Goal: Use online tool/utility: Utilize a website feature to perform a specific function

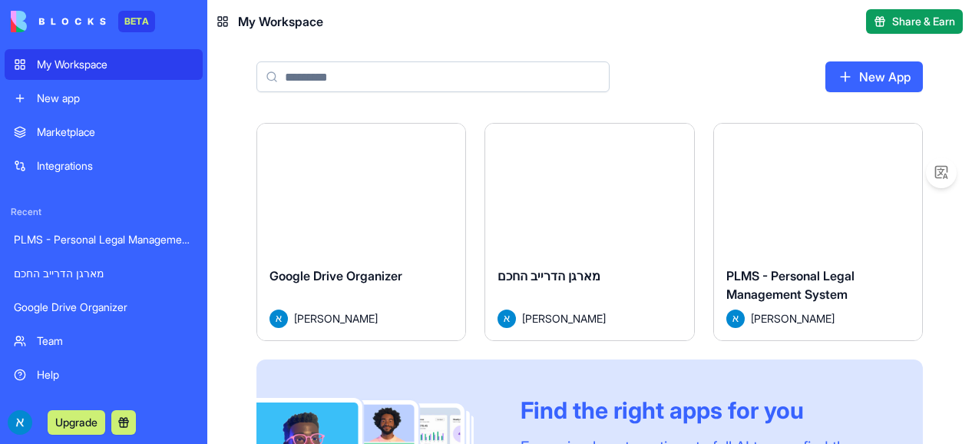
click at [92, 61] on div "My Workspace" at bounding box center [115, 64] width 157 height 15
click at [137, 4] on div "BETA" at bounding box center [104, 21] width 198 height 43
click at [137, 8] on div "BETA" at bounding box center [104, 21] width 198 height 43
click at [86, 14] on img at bounding box center [58, 22] width 95 height 22
click at [415, 276] on div "Google Drive Organizer" at bounding box center [362, 287] width 184 height 43
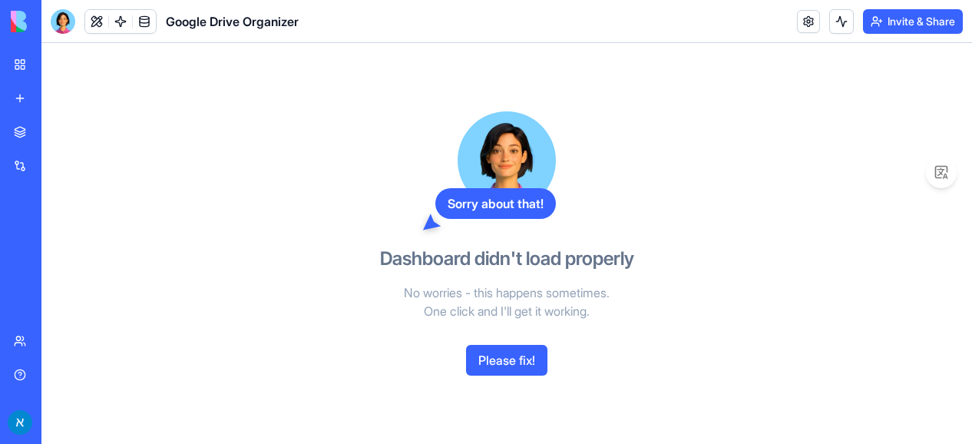
click at [519, 364] on button "Please fix!" at bounding box center [506, 360] width 81 height 31
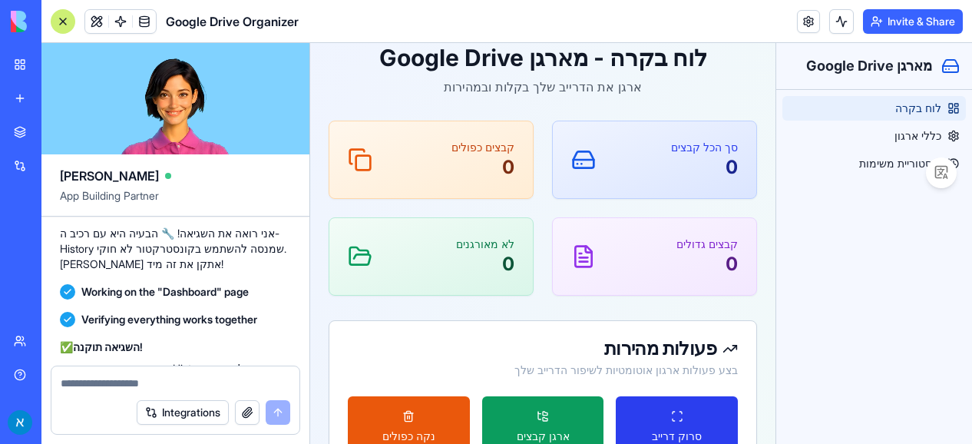
scroll to position [53, 0]
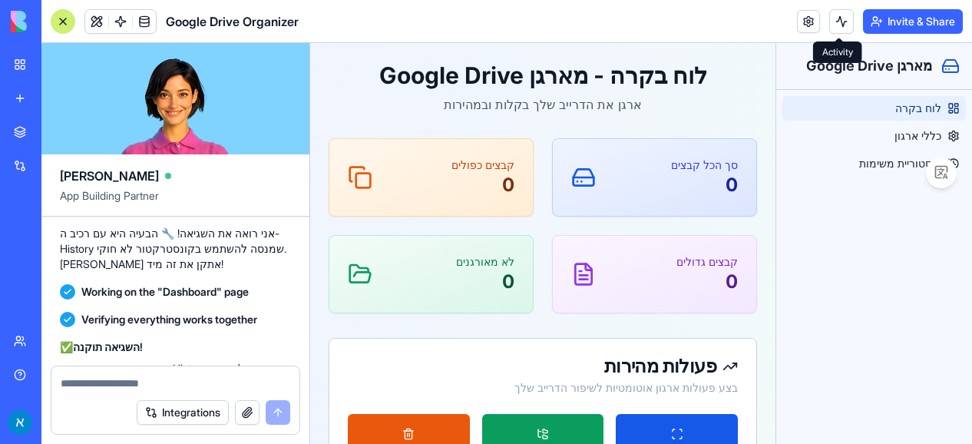
click at [840, 28] on button at bounding box center [841, 21] width 25 height 25
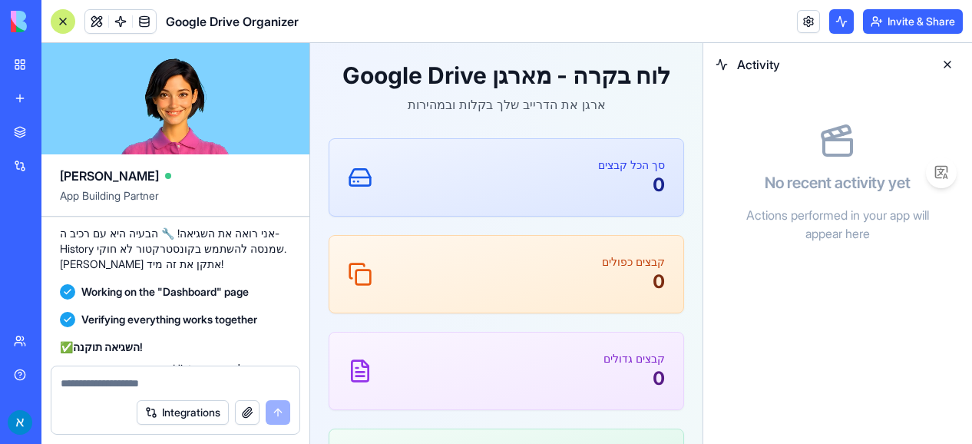
click at [840, 28] on button at bounding box center [841, 21] width 25 height 25
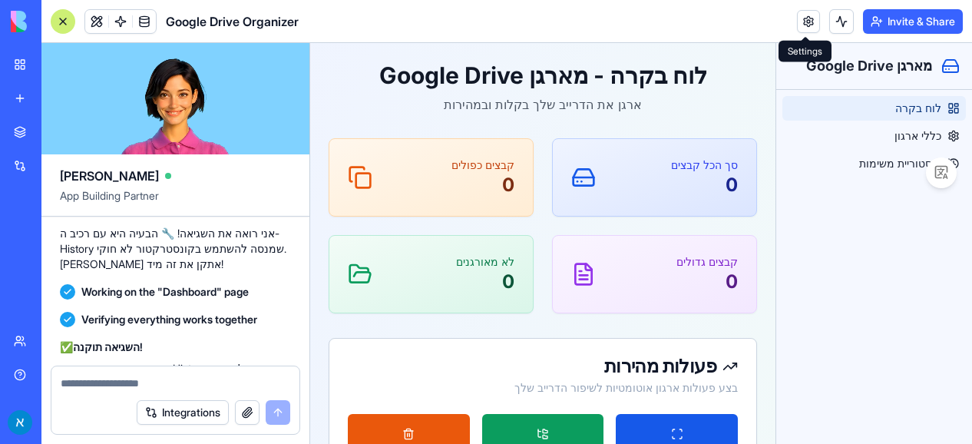
click at [800, 15] on link at bounding box center [808, 21] width 23 height 23
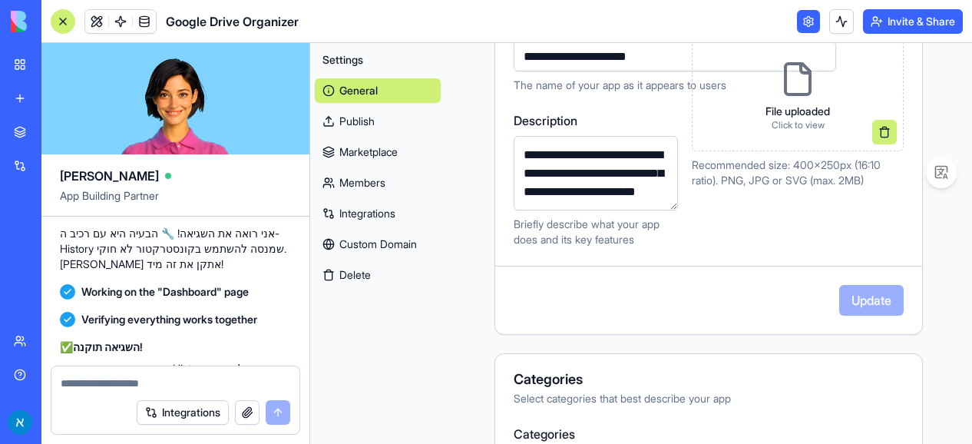
scroll to position [246, 0]
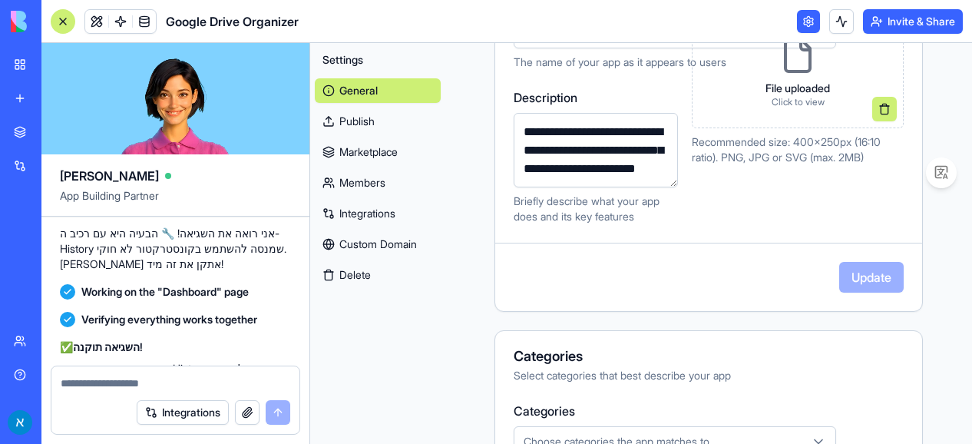
click at [380, 215] on link "Integrations" at bounding box center [378, 213] width 126 height 25
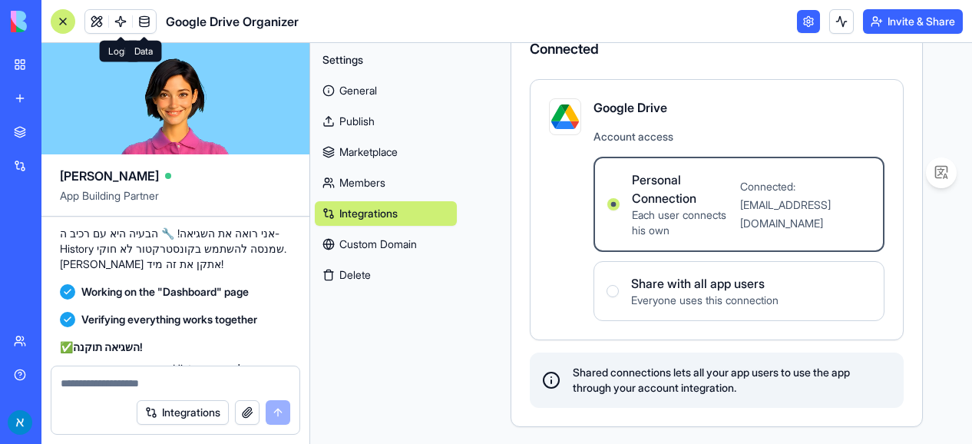
click at [151, 22] on link at bounding box center [144, 21] width 23 height 23
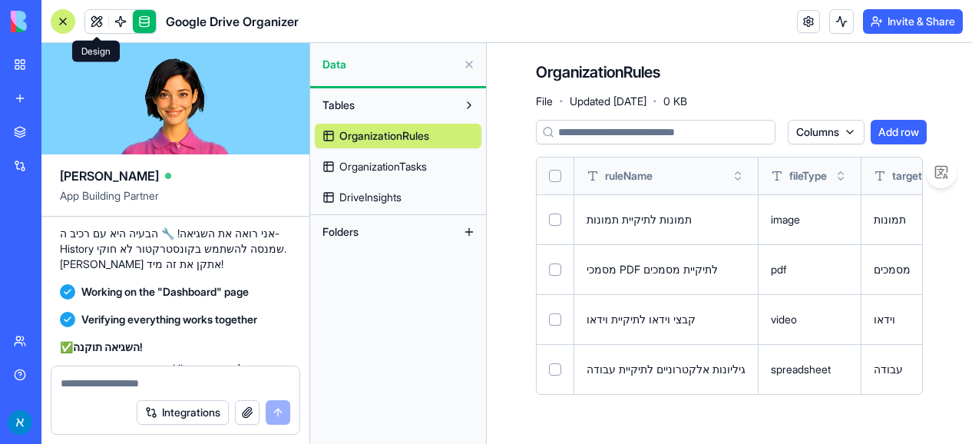
click at [97, 10] on link at bounding box center [96, 21] width 23 height 23
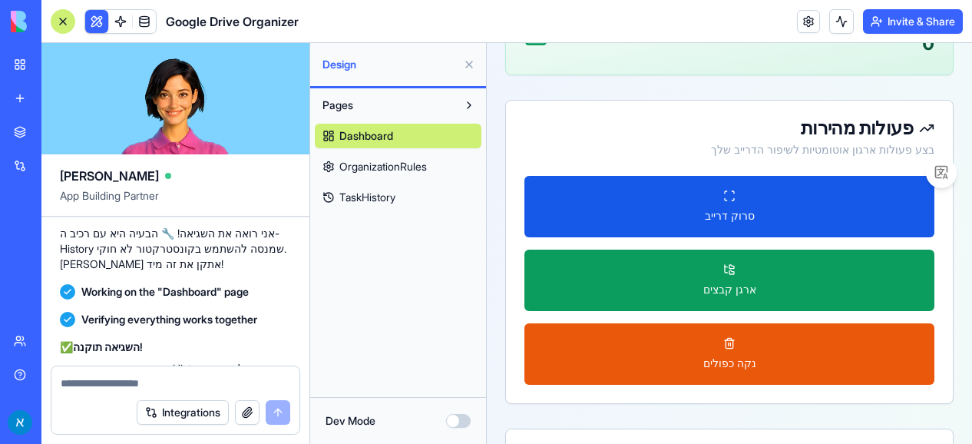
scroll to position [488, 0]
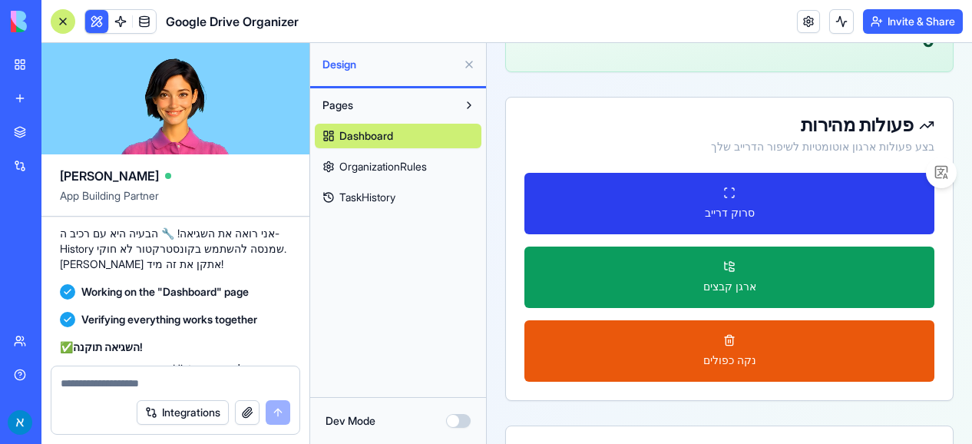
click at [728, 209] on span "סרוק דרייב" at bounding box center [730, 212] width 50 height 15
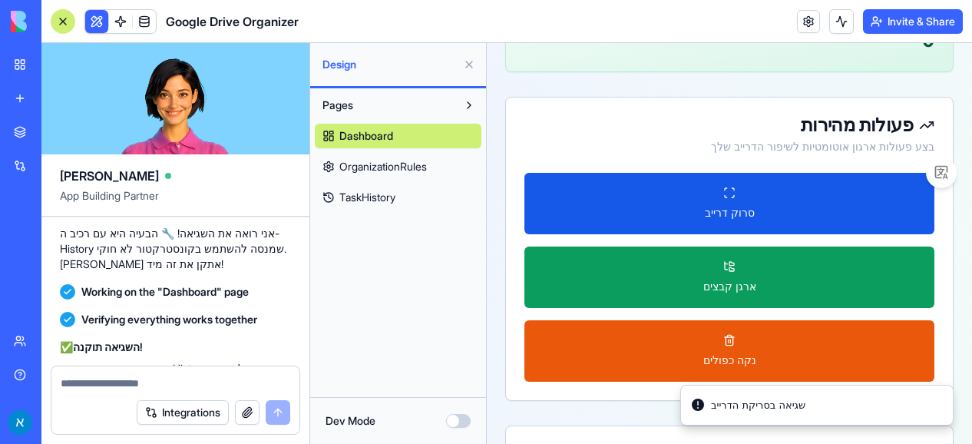
click at [203, 388] on textarea at bounding box center [176, 383] width 230 height 15
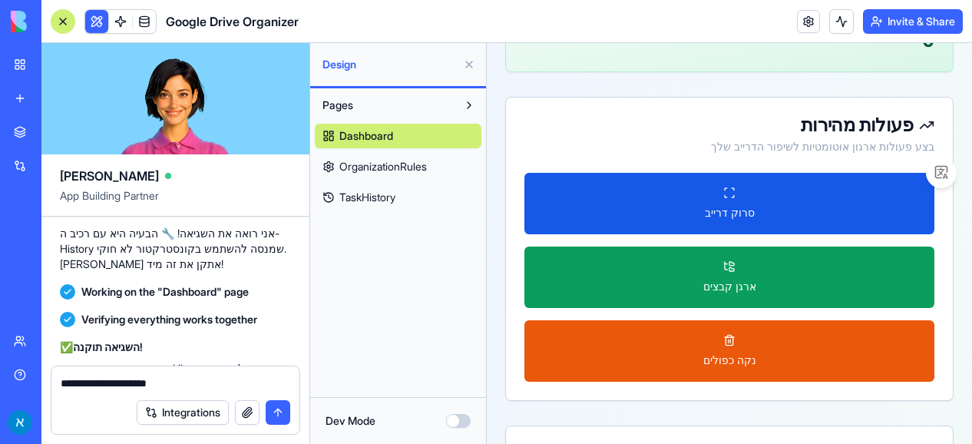
type textarea "**********"
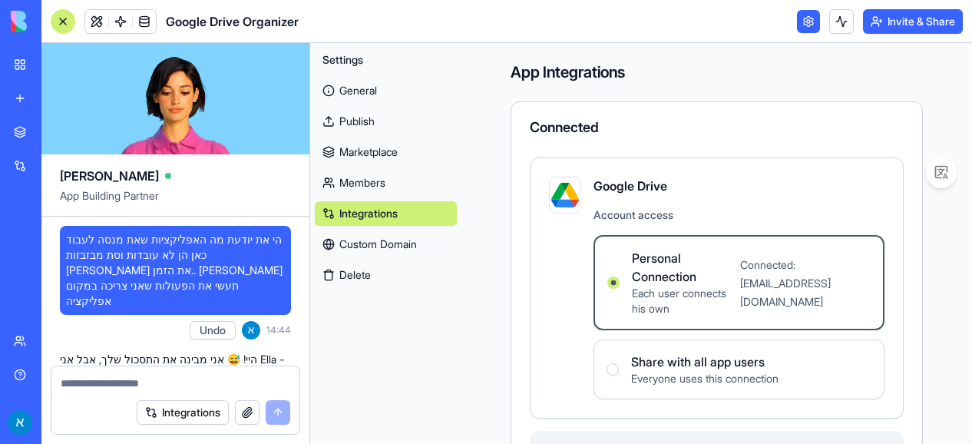
scroll to position [1140, 0]
